Goal: Task Accomplishment & Management: Use online tool/utility

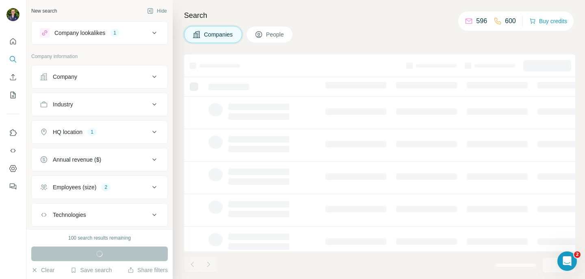
click at [119, 36] on div "1" at bounding box center [114, 32] width 9 height 7
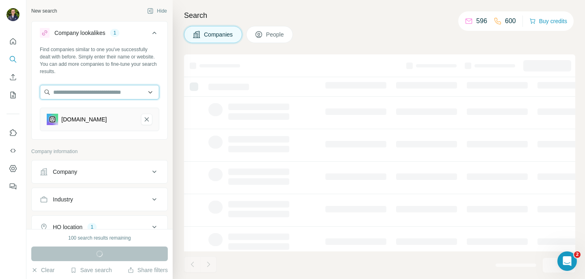
click at [80, 89] on input "text" at bounding box center [99, 92] width 119 height 15
paste input "********"
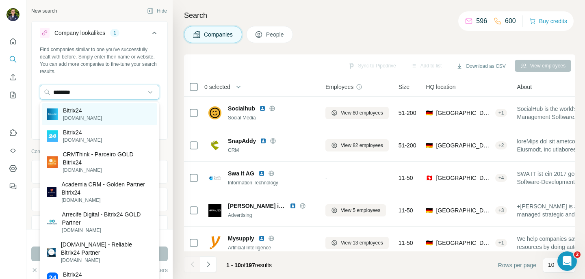
type input "********"
click at [114, 110] on div "Bitrix24 bitrix24.com" at bounding box center [99, 114] width 115 height 22
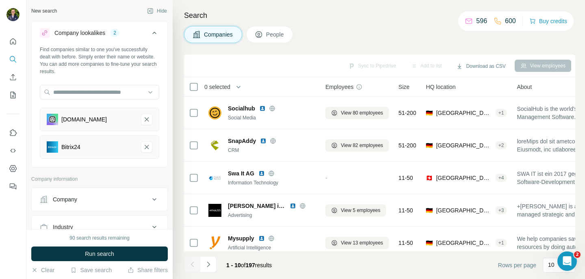
click at [123, 253] on button "Run search" at bounding box center [99, 253] width 136 height 15
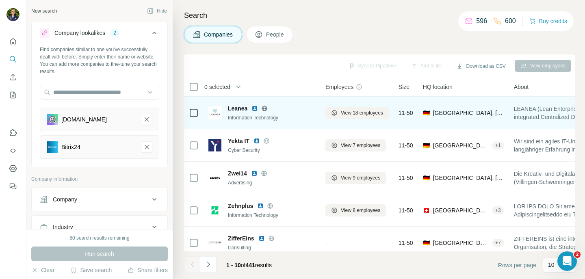
click at [263, 109] on icon at bounding box center [264, 108] width 6 height 6
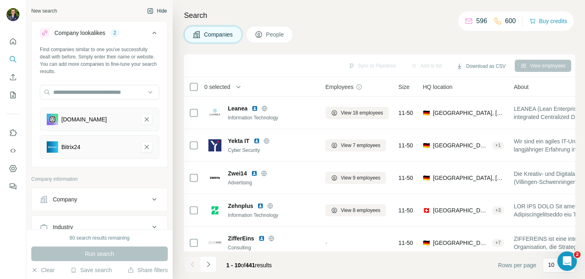
click at [158, 11] on button "Hide" at bounding box center [156, 11] width 31 height 12
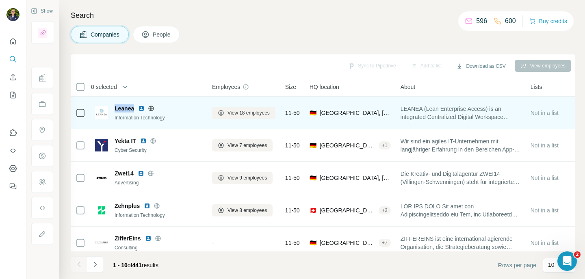
drag, startPoint x: 133, startPoint y: 107, endPoint x: 114, endPoint y: 108, distance: 19.5
click at [114, 108] on div "Leanea Information Technology" at bounding box center [148, 112] width 107 height 17
copy span "Leanea"
drag, startPoint x: 135, startPoint y: 108, endPoint x: 121, endPoint y: 108, distance: 14.2
click at [110, 107] on div "Leanea Information Technology" at bounding box center [148, 112] width 107 height 17
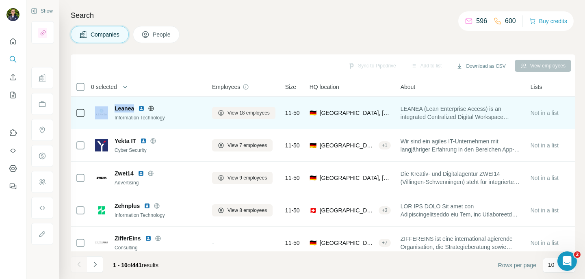
copy div "Leanea"
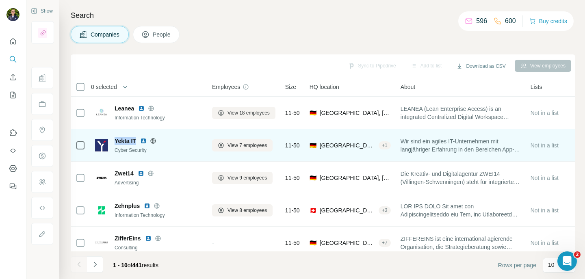
drag, startPoint x: 130, startPoint y: 141, endPoint x: 114, endPoint y: 141, distance: 15.8
click at [114, 141] on div "Yekta IT Cyber Security" at bounding box center [148, 145] width 107 height 17
copy span "Yekta IT"
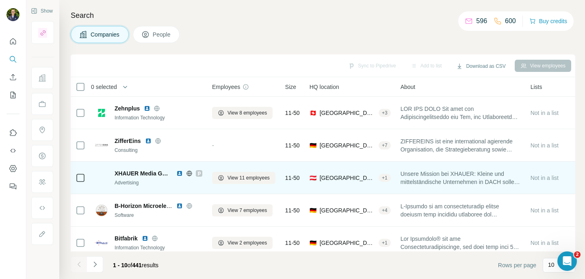
scroll to position [98, 0]
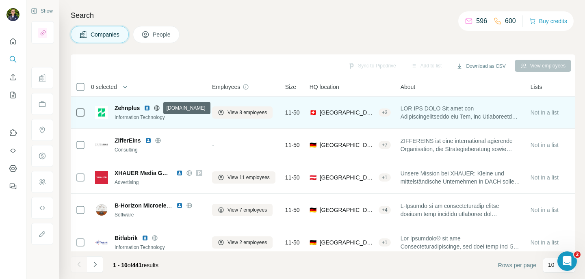
click at [157, 108] on icon at bounding box center [157, 108] width 6 height 6
drag, startPoint x: 139, startPoint y: 108, endPoint x: 114, endPoint y: 108, distance: 25.2
click at [115, 108] on span "Zehnplus" at bounding box center [127, 108] width 25 height 8
copy span "Zehnplus"
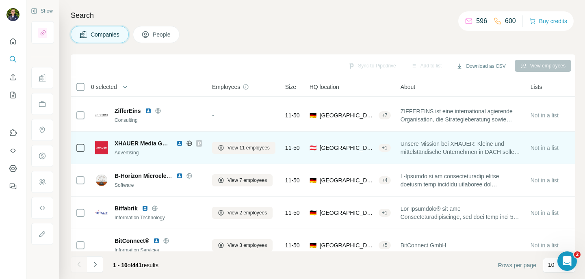
scroll to position [128, 0]
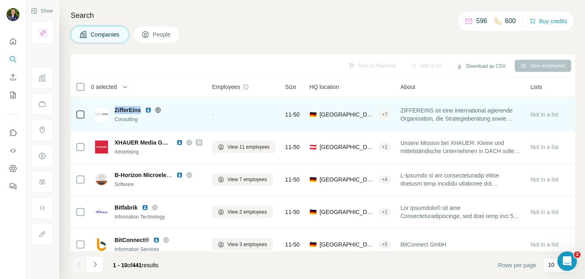
drag, startPoint x: 115, startPoint y: 110, endPoint x: 138, endPoint y: 112, distance: 23.2
click at [142, 112] on div "ZifferEins" at bounding box center [159, 110] width 88 height 8
copy span "ZifferEins"
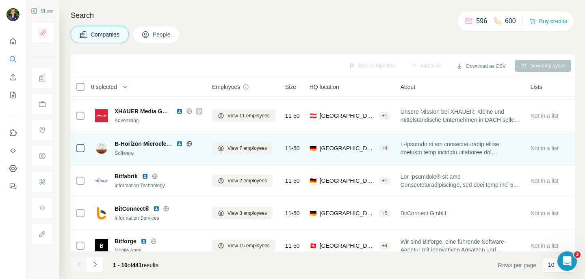
scroll to position [160, 0]
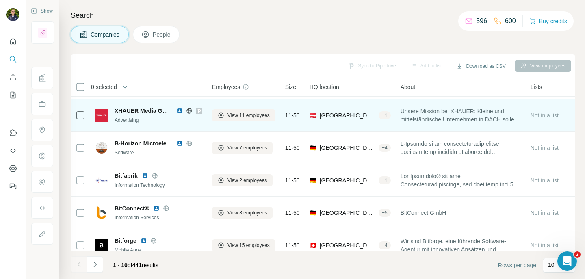
click at [448, 117] on span "Unsere Mission bei XHAUER: Kleine und mittelständische Unternehmen in DACH soll…" at bounding box center [460, 115] width 120 height 16
click at [188, 109] on icon at bounding box center [189, 111] width 6 height 6
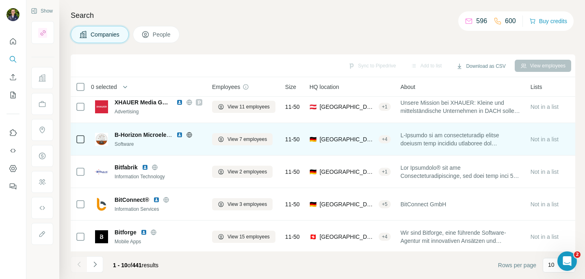
scroll to position [170, 0]
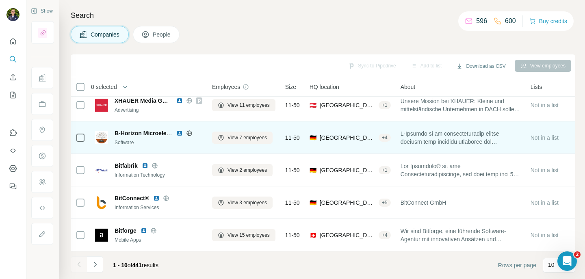
click at [188, 133] on icon at bounding box center [189, 132] width 2 height 5
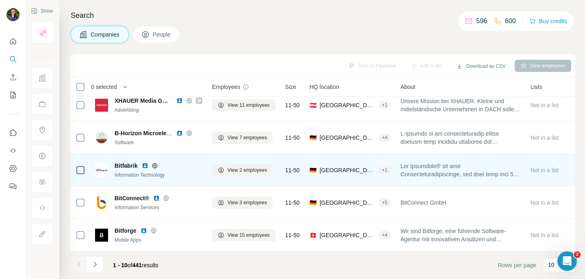
click at [157, 165] on icon at bounding box center [154, 165] width 5 height 0
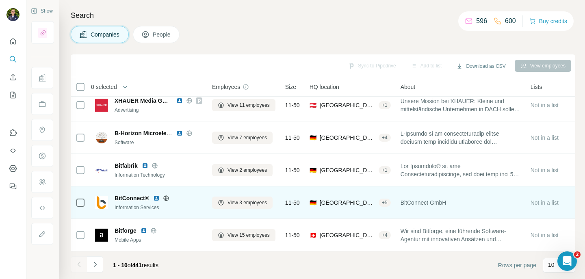
click at [169, 199] on icon at bounding box center [166, 198] width 6 height 6
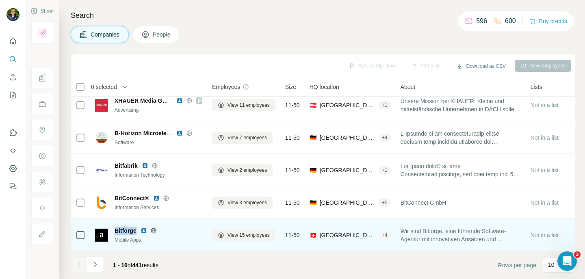
drag, startPoint x: 135, startPoint y: 231, endPoint x: 112, endPoint y: 229, distance: 23.7
click at [112, 229] on div "Bitforge Mobile Apps" at bounding box center [148, 235] width 107 height 17
copy span "Bitforge"
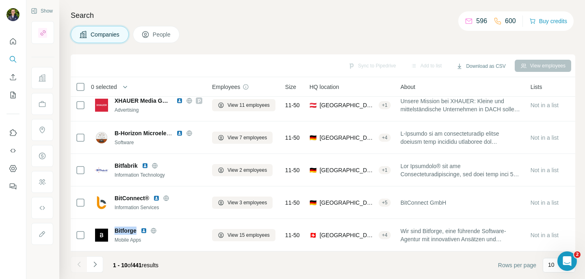
click at [91, 259] on button "Navigate to next page" at bounding box center [95, 264] width 16 height 16
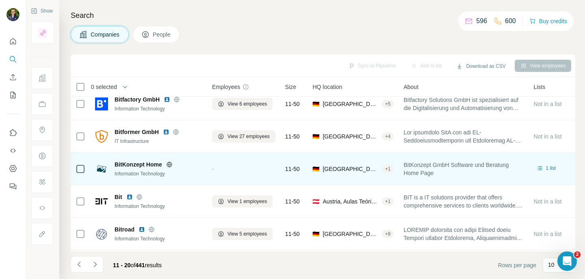
scroll to position [0, 0]
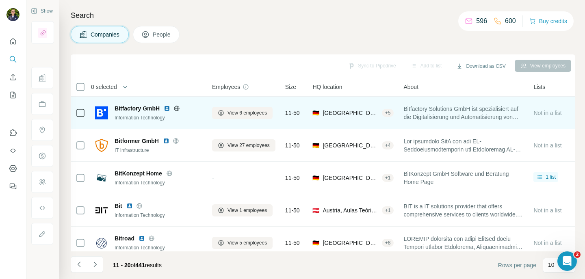
click at [175, 106] on icon at bounding box center [176, 108] width 6 height 6
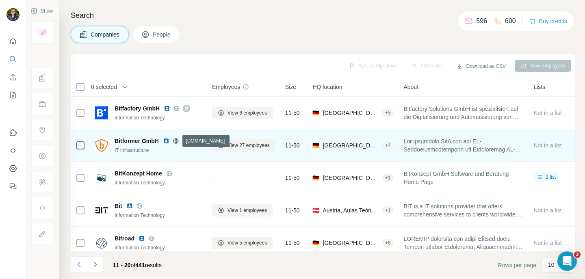
click at [175, 140] on icon at bounding box center [176, 141] width 6 height 6
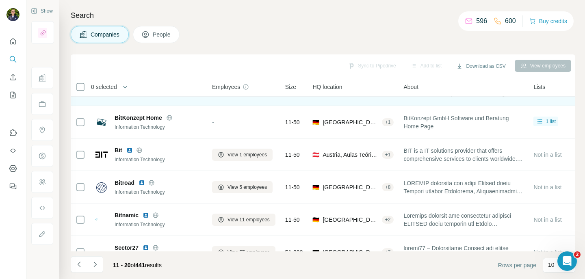
scroll to position [57, 0]
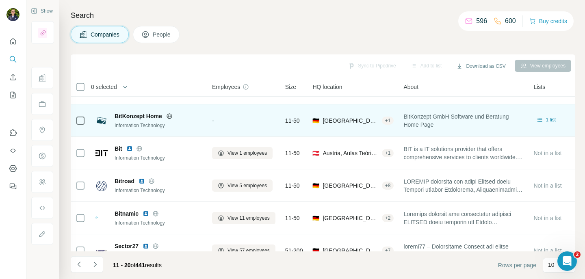
click at [167, 117] on icon at bounding box center [169, 116] width 6 height 6
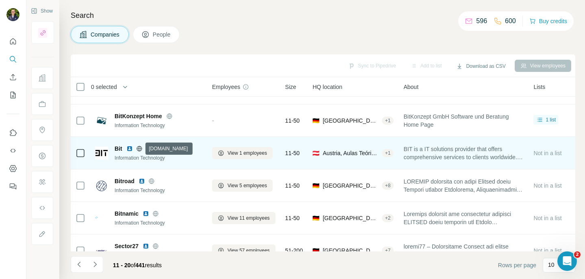
click at [141, 148] on icon at bounding box center [138, 148] width 5 height 0
click at [131, 147] on img at bounding box center [129, 148] width 6 height 6
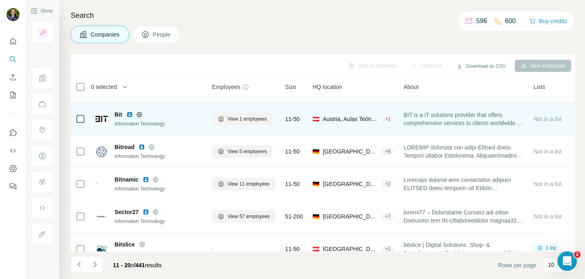
scroll to position [99, 0]
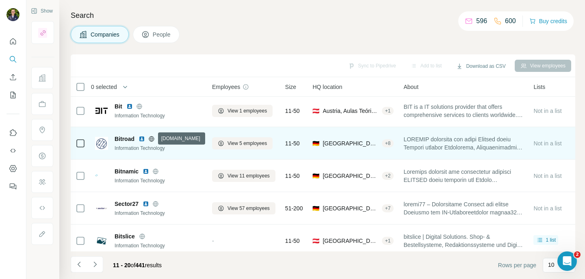
click at [151, 139] on icon at bounding box center [151, 139] width 6 height 6
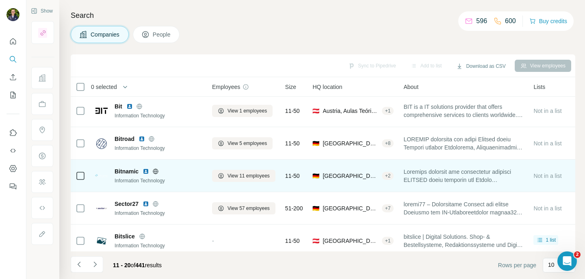
click at [157, 173] on icon at bounding box center [155, 171] width 5 height 5
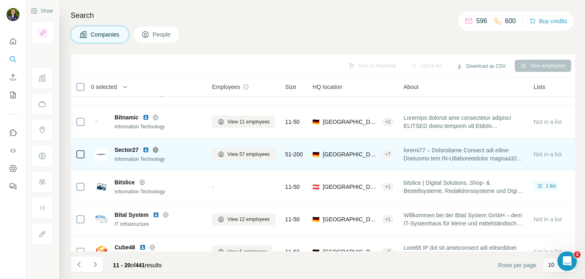
scroll to position [155, 0]
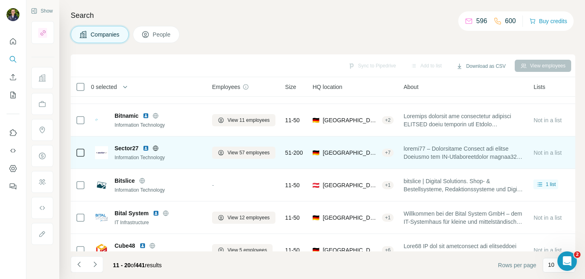
click at [156, 147] on icon at bounding box center [155, 148] width 6 height 6
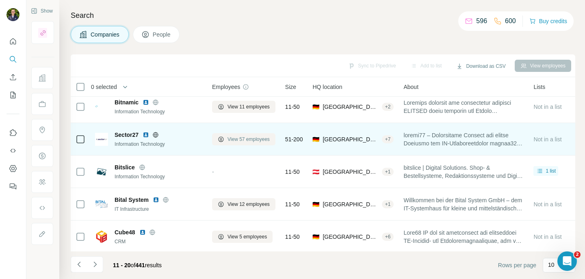
scroll to position [170, 0]
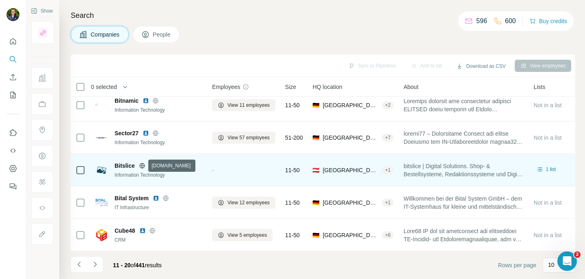
click at [141, 165] on icon at bounding box center [142, 165] width 6 height 6
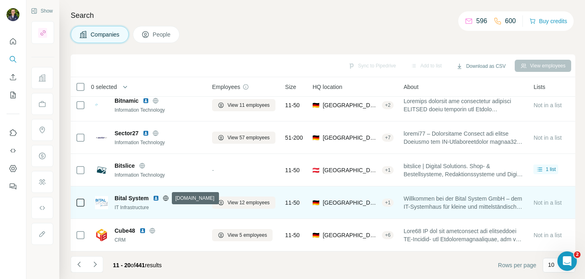
click at [165, 197] on icon at bounding box center [165, 198] width 6 height 6
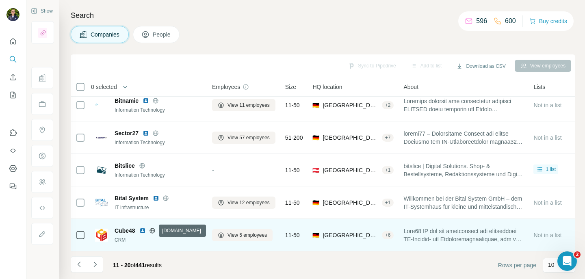
click at [151, 231] on icon at bounding box center [152, 230] width 2 height 5
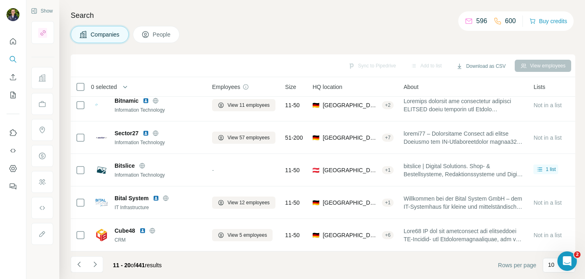
click at [96, 265] on icon "Navigate to next page" at bounding box center [95, 264] width 8 height 8
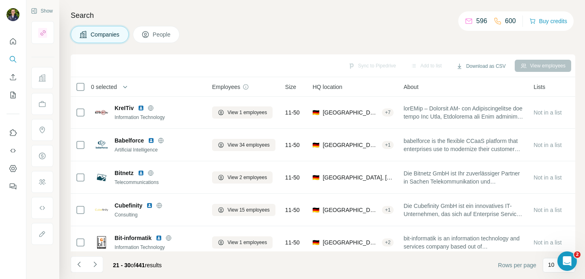
scroll to position [0, 0]
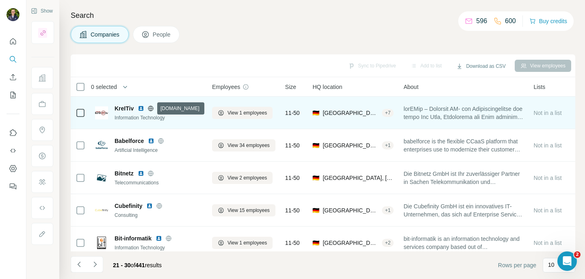
click at [149, 106] on icon at bounding box center [150, 108] width 6 height 6
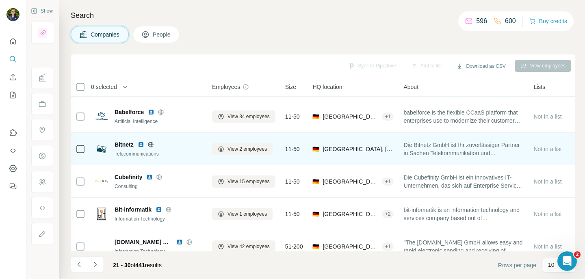
scroll to position [29, 0]
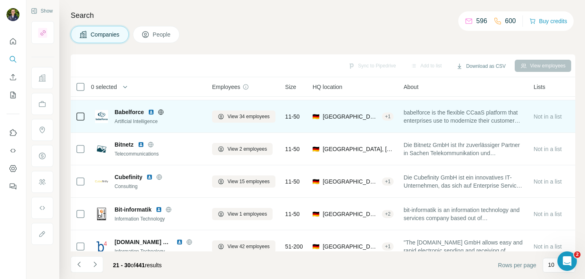
click at [161, 112] on icon at bounding box center [161, 112] width 6 height 6
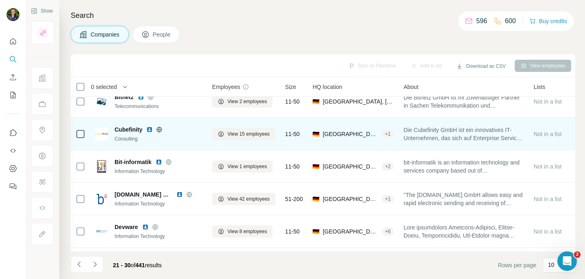
scroll to position [68, 0]
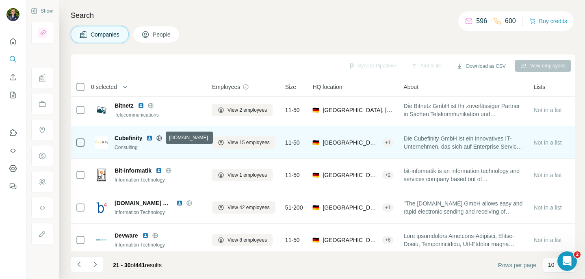
click at [161, 138] on icon at bounding box center [159, 137] width 5 height 5
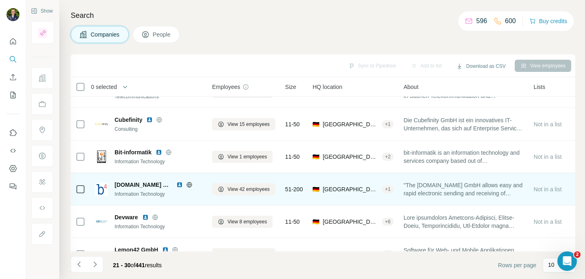
scroll to position [92, 0]
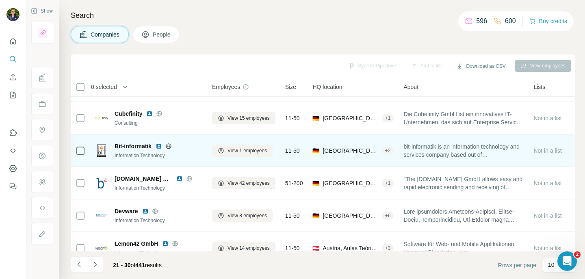
click at [169, 147] on icon at bounding box center [168, 146] width 6 height 6
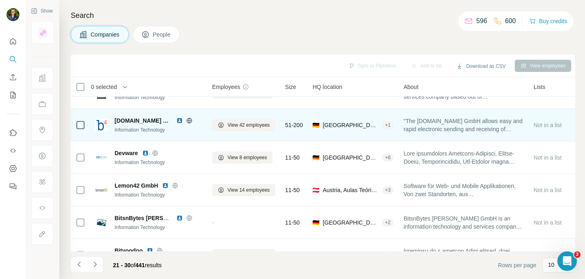
scroll to position [151, 0]
click at [188, 120] on icon at bounding box center [189, 119] width 2 height 5
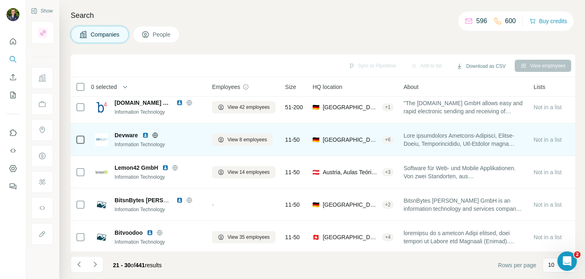
scroll to position [170, 0]
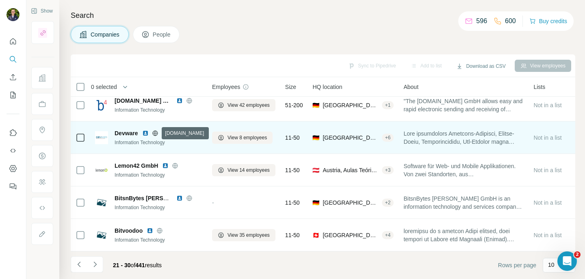
click at [156, 134] on icon at bounding box center [155, 133] width 6 height 6
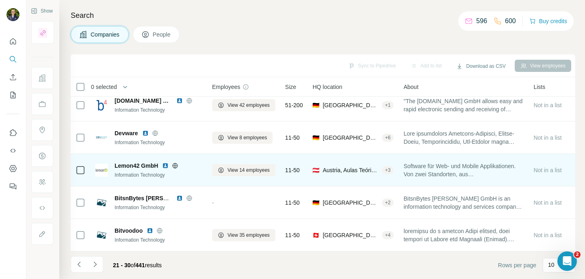
click at [176, 166] on icon at bounding box center [175, 165] width 6 height 6
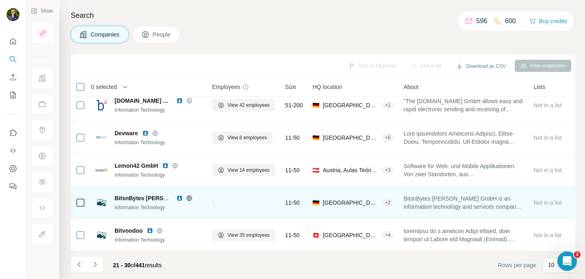
click at [189, 199] on icon at bounding box center [189, 198] width 6 height 6
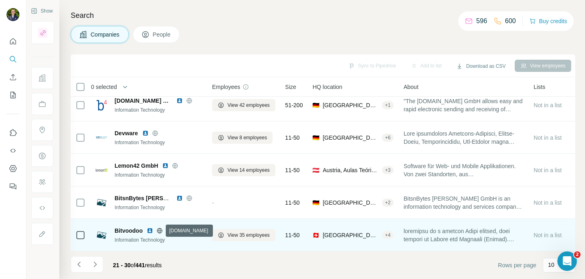
click at [157, 229] on icon at bounding box center [159, 230] width 5 height 5
click at [161, 230] on icon at bounding box center [159, 230] width 6 height 6
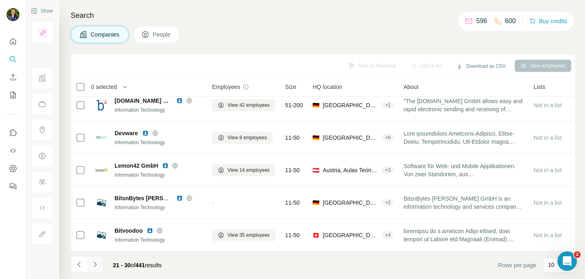
click at [92, 266] on icon "Navigate to next page" at bounding box center [95, 264] width 8 height 8
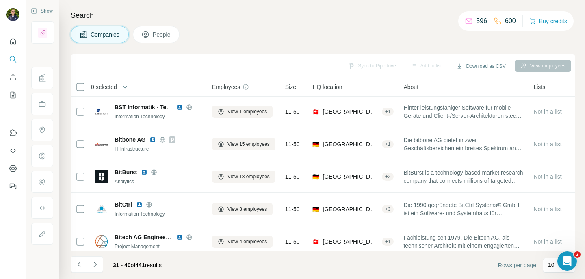
scroll to position [2, 0]
click at [316, 40] on div "Companies People" at bounding box center [323, 34] width 504 height 17
click at [262, 41] on div "Companies People" at bounding box center [323, 34] width 504 height 17
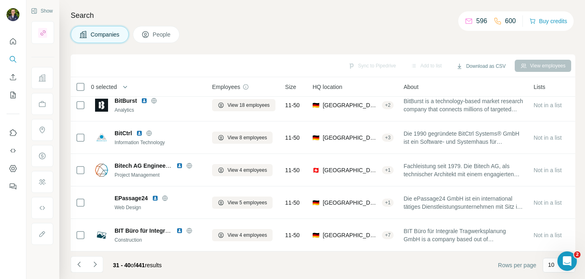
scroll to position [170, 0]
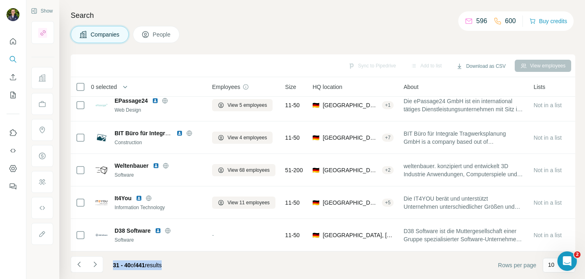
drag, startPoint x: 112, startPoint y: 267, endPoint x: 166, endPoint y: 267, distance: 54.4
click at [166, 267] on div "31 - 40 of 441 results" at bounding box center [137, 265] width 62 height 18
copy span "31 - 40 of 441 results"
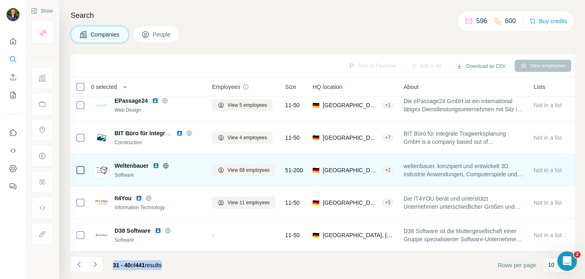
scroll to position [0, 0]
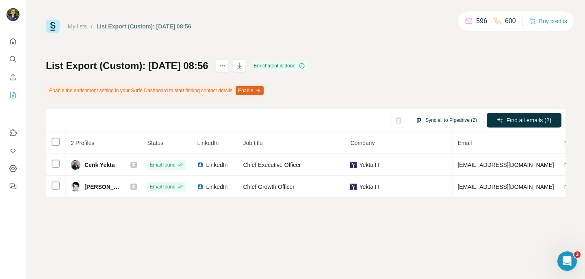
click at [450, 120] on button "Sync all to Pipedrive (2)" at bounding box center [446, 120] width 73 height 12
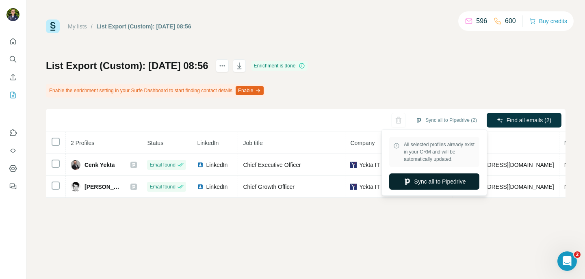
click at [422, 181] on button "Sync all to Pipedrive" at bounding box center [434, 181] width 90 height 16
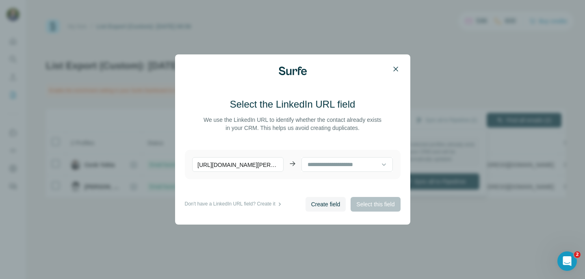
click at [394, 63] on button "button" at bounding box center [395, 69] width 16 height 16
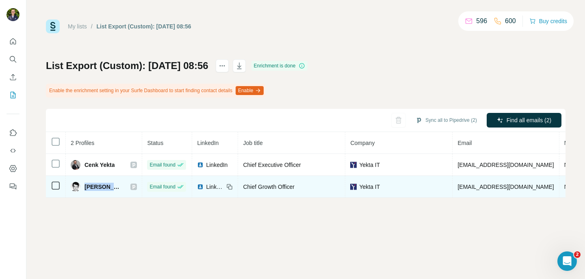
drag, startPoint x: 86, startPoint y: 188, endPoint x: 116, endPoint y: 188, distance: 30.1
click at [116, 188] on div "Mucahid Yekta" at bounding box center [104, 187] width 66 height 10
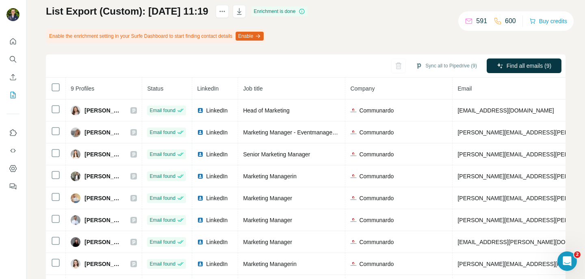
scroll to position [87, 0]
